Goal: Information Seeking & Learning: Learn about a topic

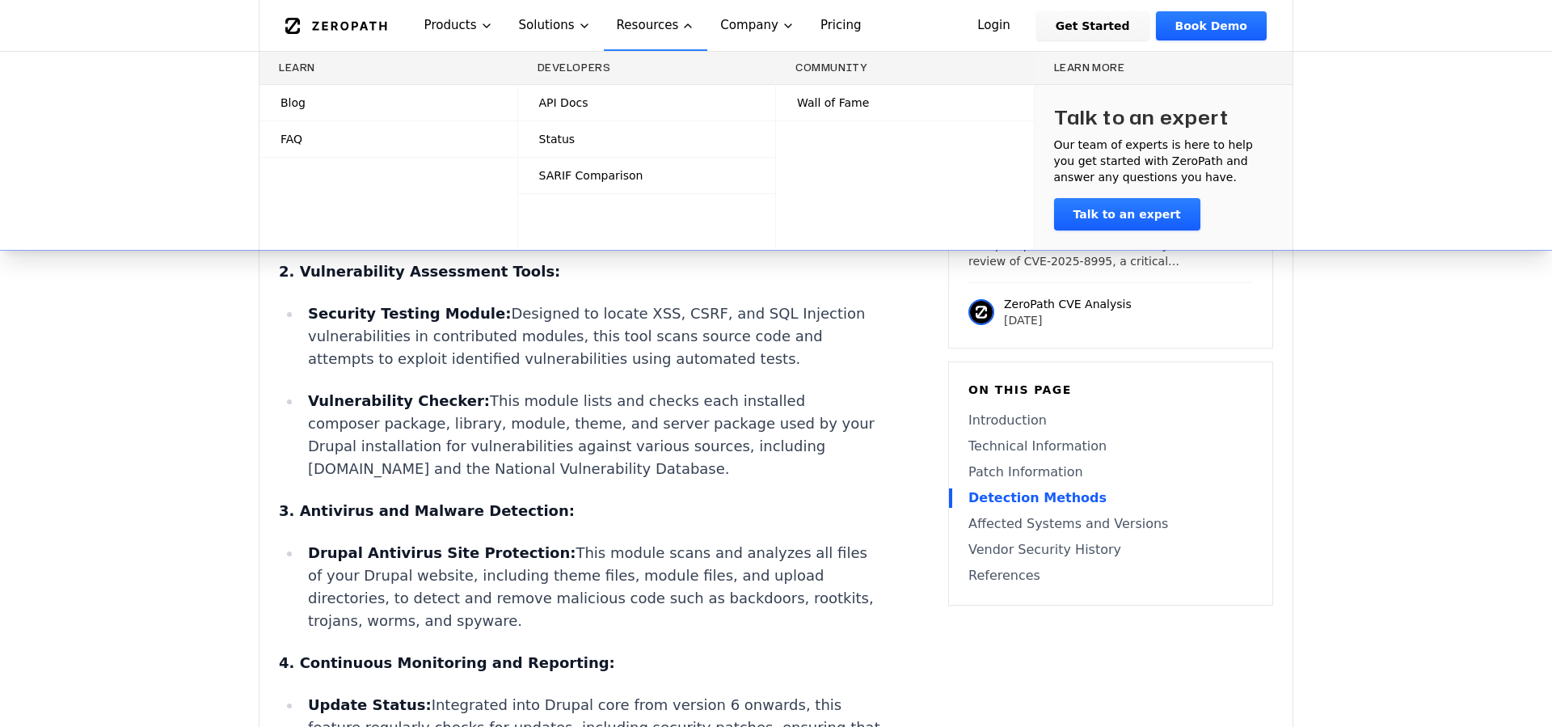
scroll to position [2901, 0]
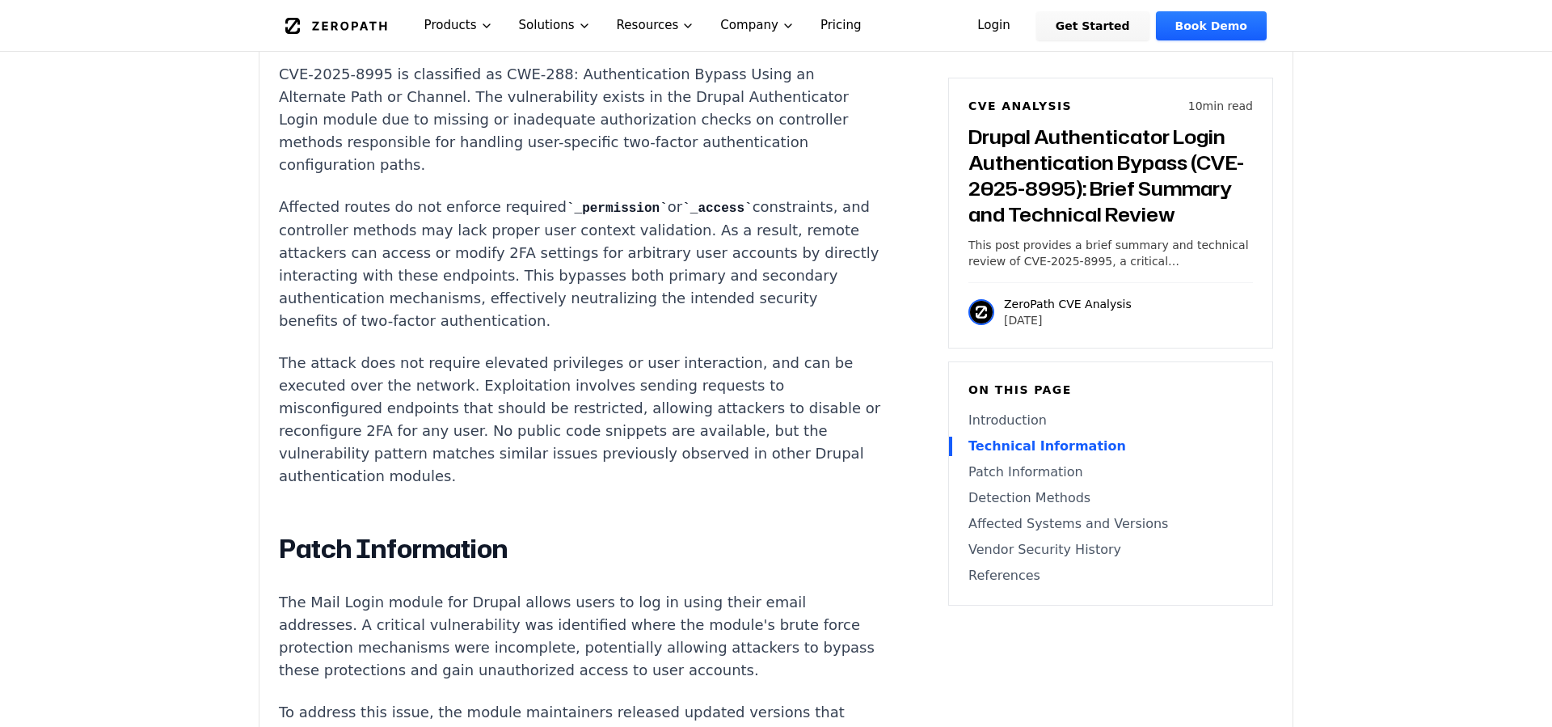
scroll to position [1562, 0]
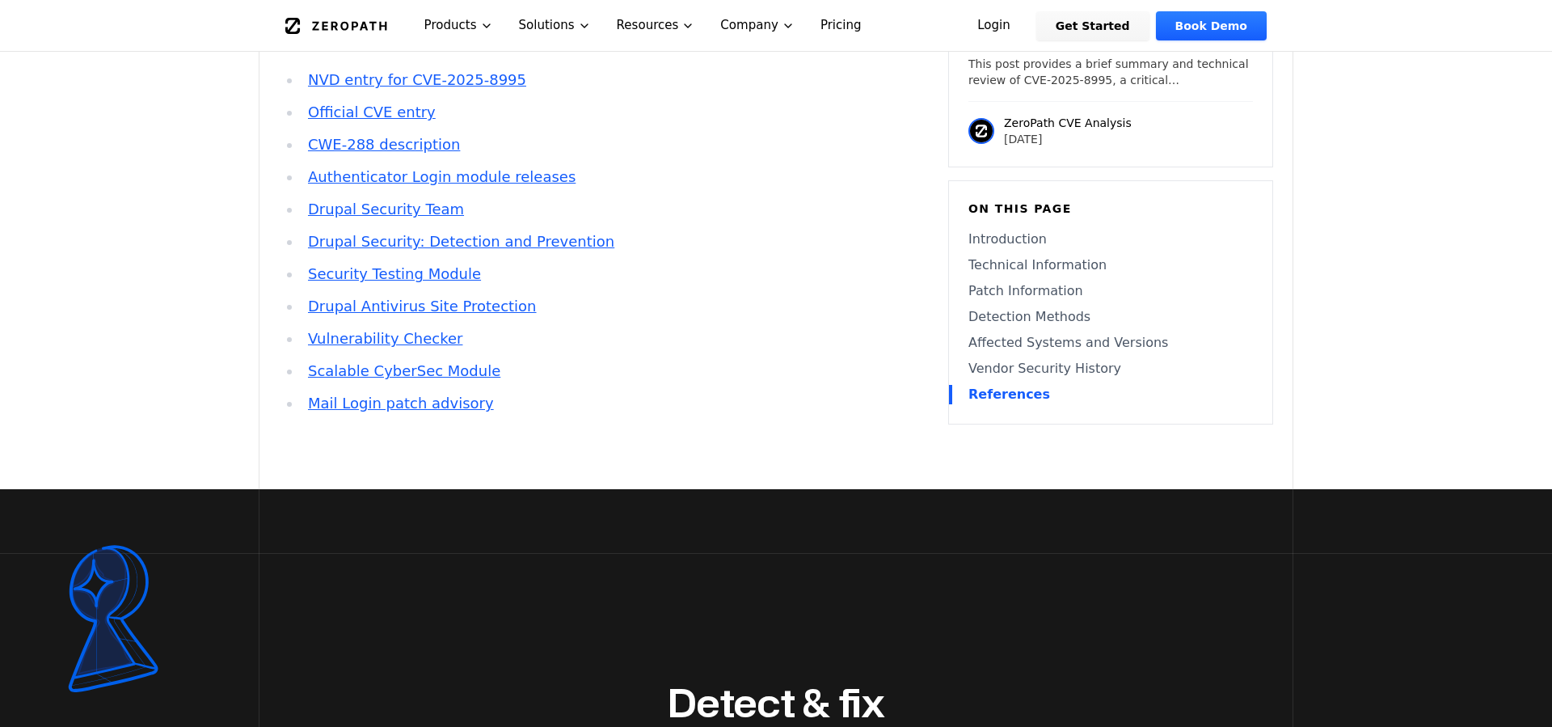
drag, startPoint x: 548, startPoint y: 426, endPoint x: 494, endPoint y: 192, distance: 240.7
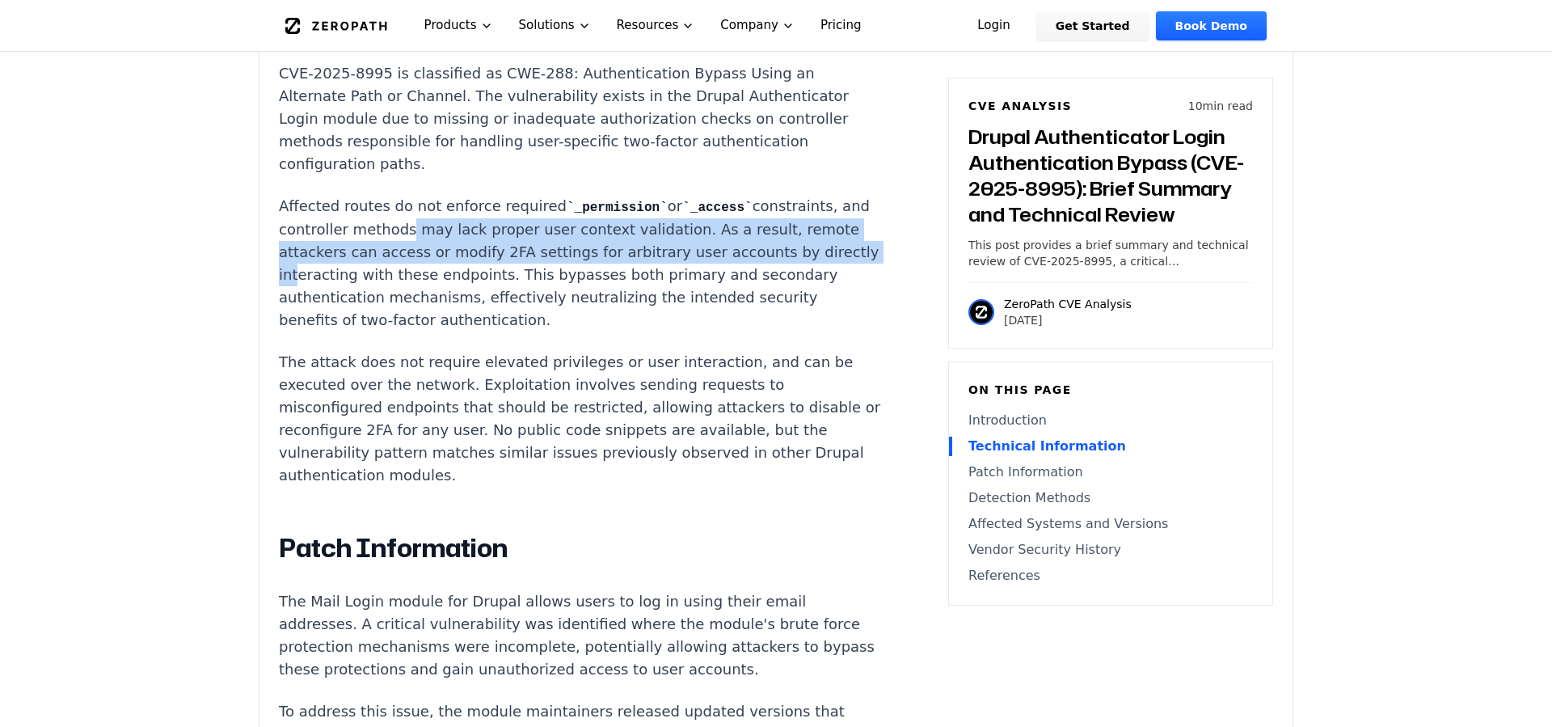
drag, startPoint x: 396, startPoint y: 158, endPoint x: 754, endPoint y: 184, distance: 358.3
click at [754, 195] on p "Affected routes do not enforce required _permission or _access constraints, and…" at bounding box center [580, 263] width 602 height 137
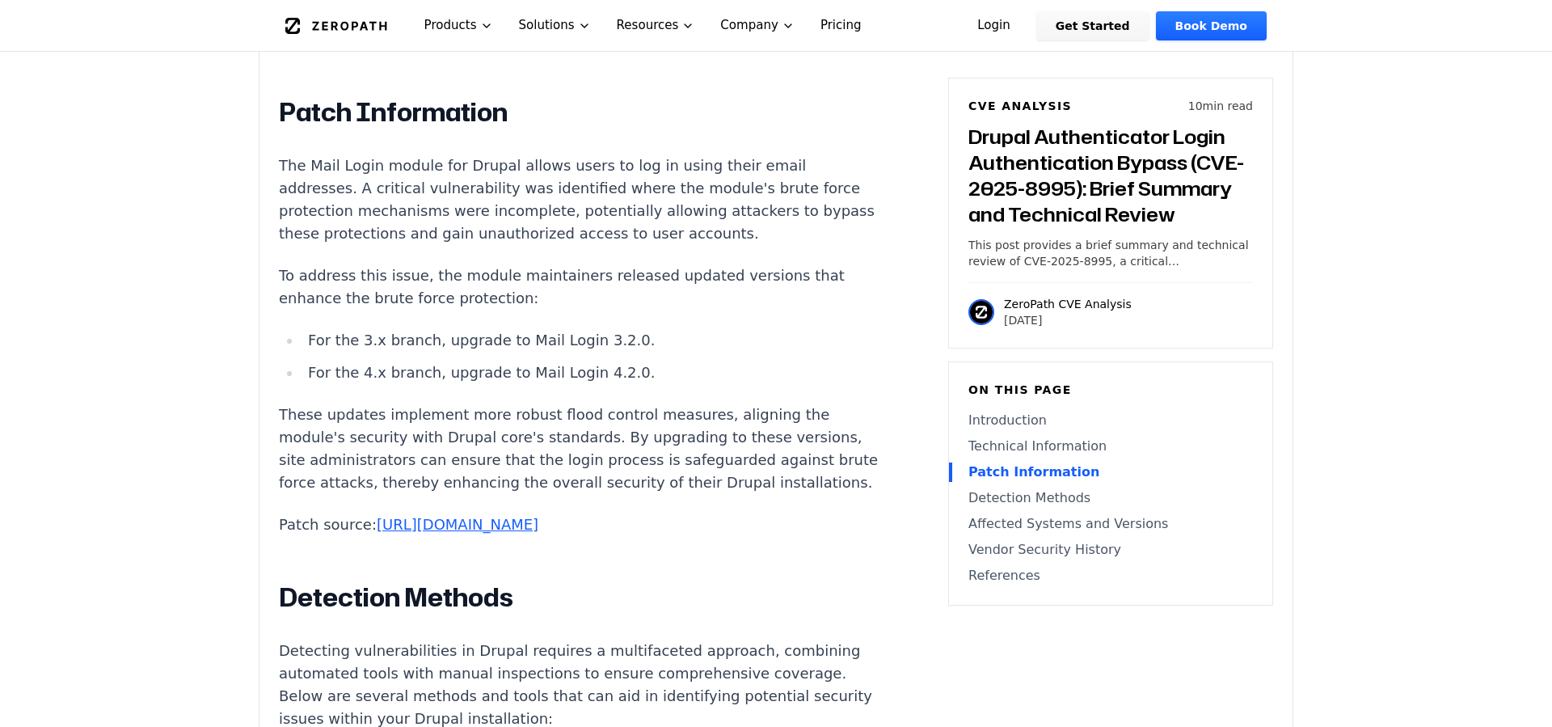
scroll to position [2008, 0]
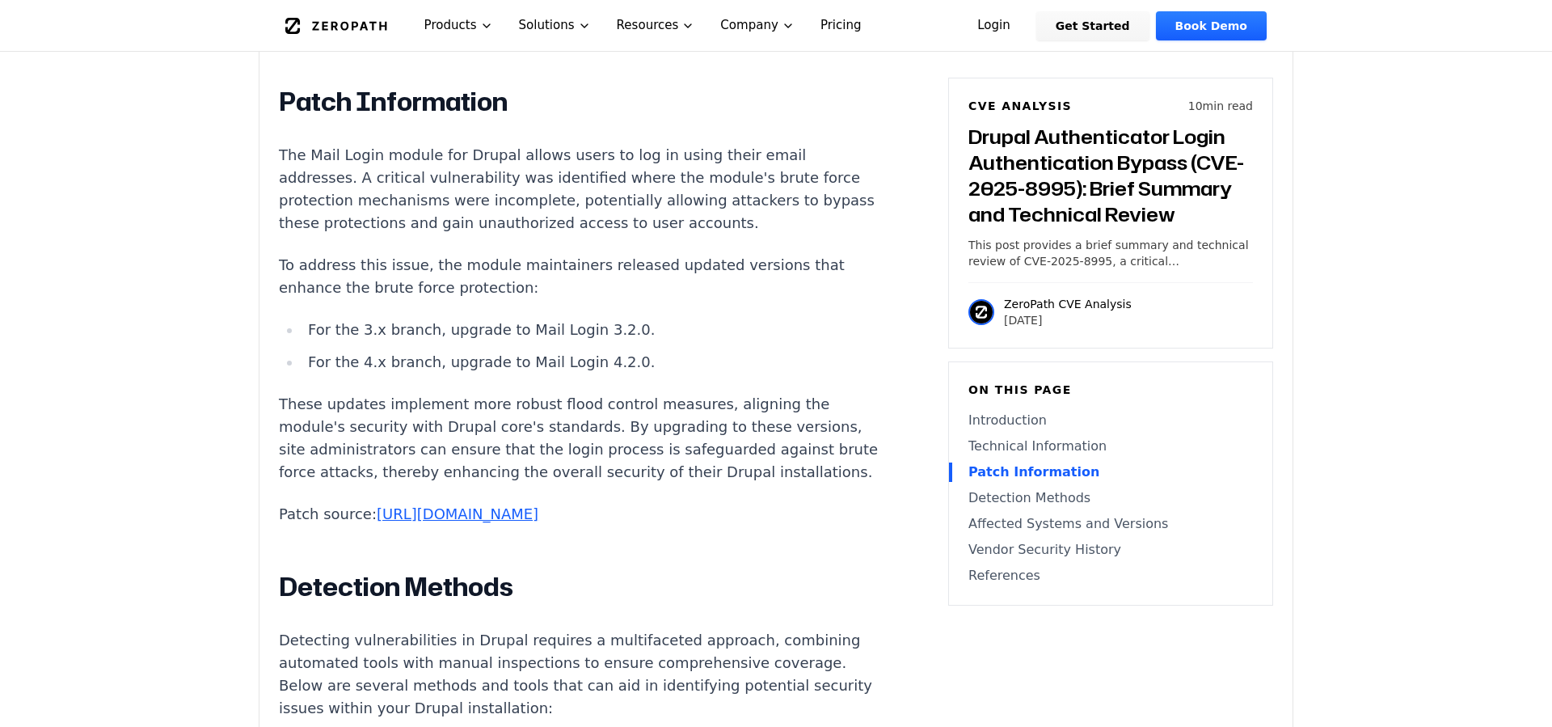
click at [539, 505] on link "[URL][DOMAIN_NAME]" at bounding box center [458, 513] width 162 height 17
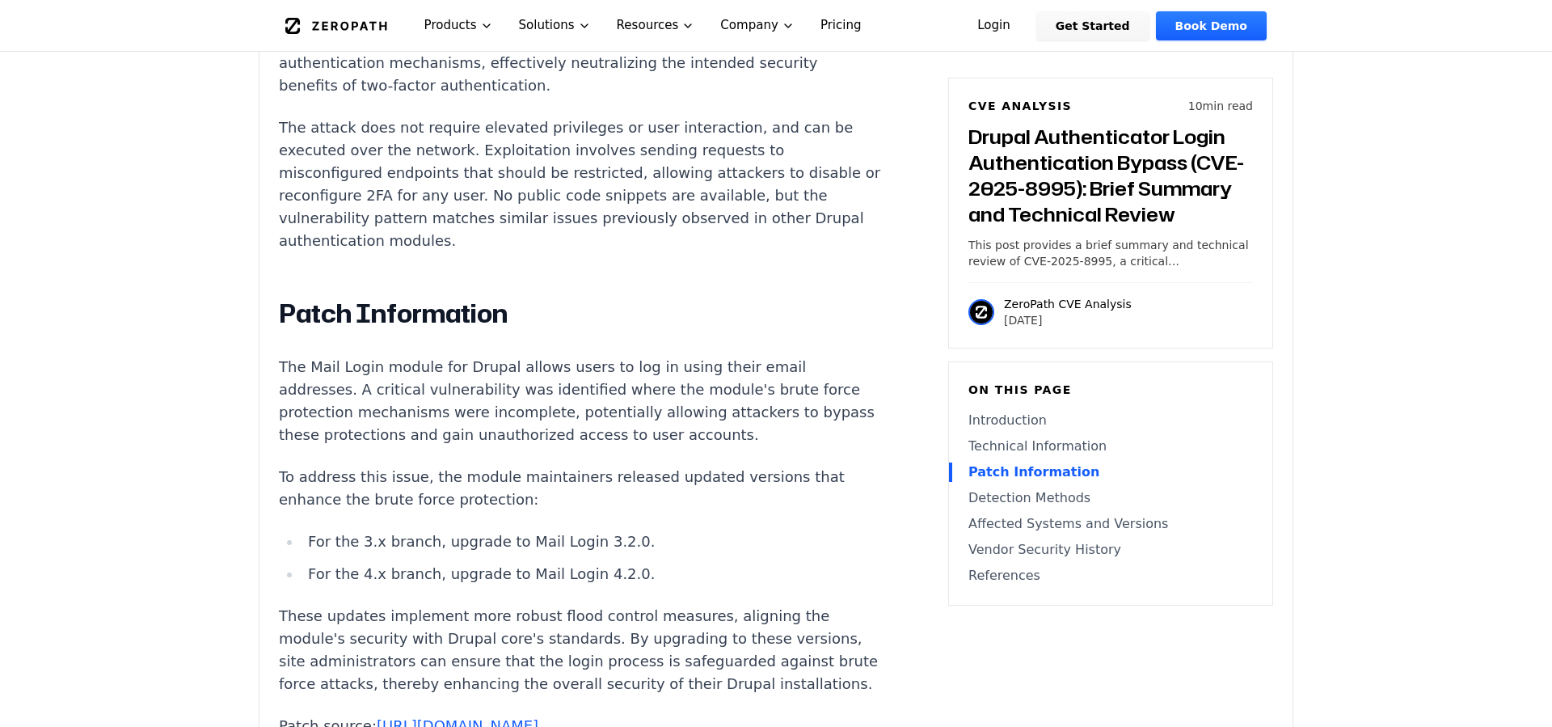
scroll to position [1674, 0]
